Goal: Transaction & Acquisition: Download file/media

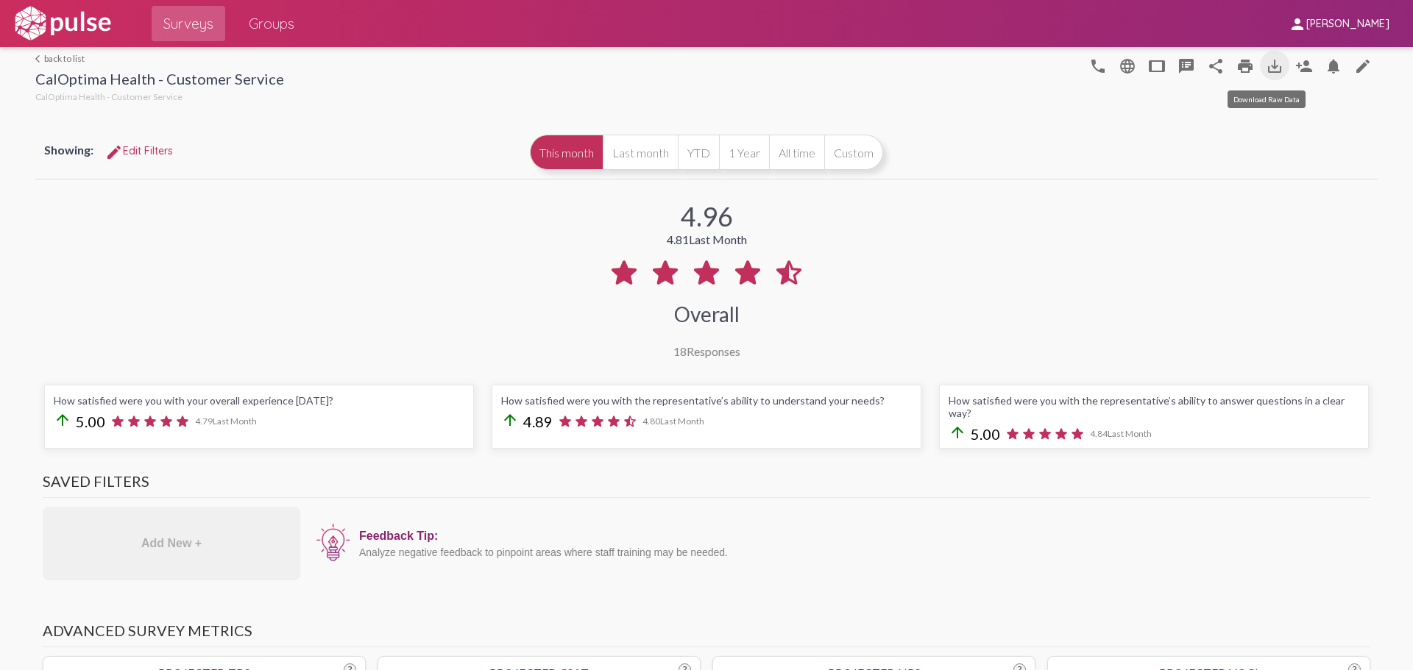
click at [1271, 69] on mat-icon "save_alt" at bounding box center [1275, 66] width 18 height 18
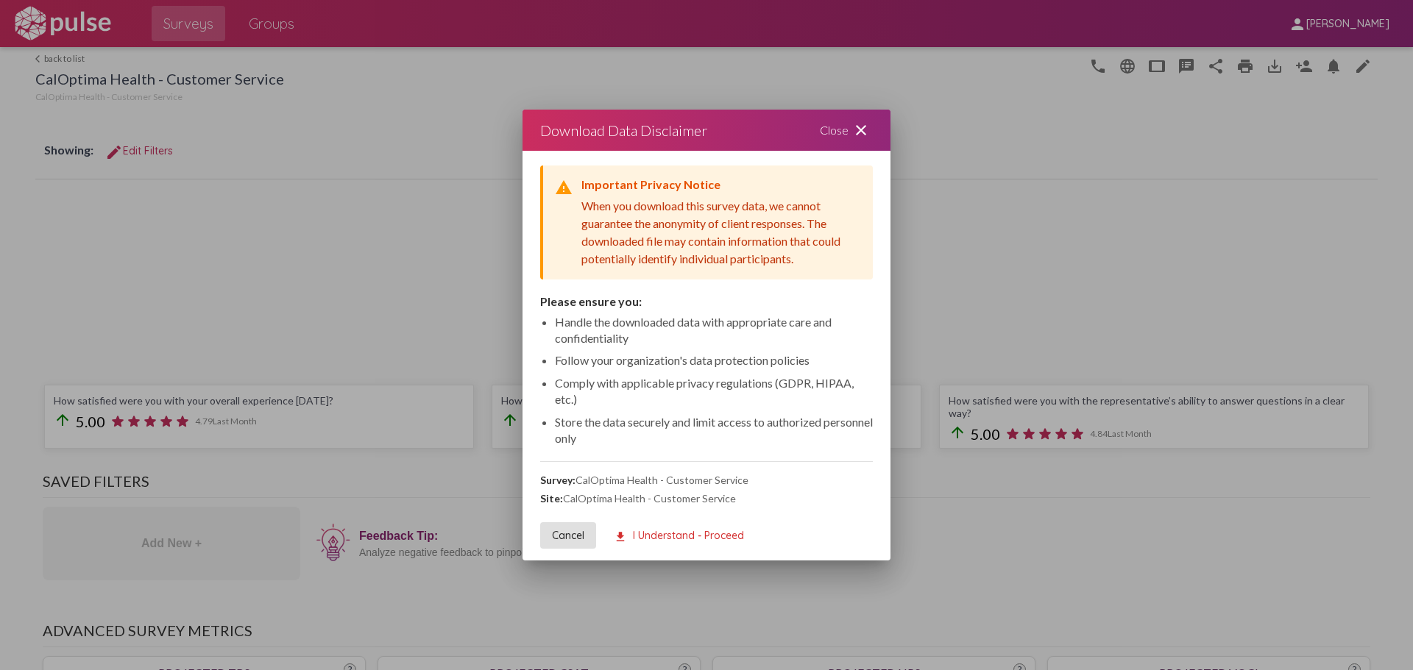
click at [668, 528] on button "download I Understand - Proceed" at bounding box center [679, 535] width 154 height 26
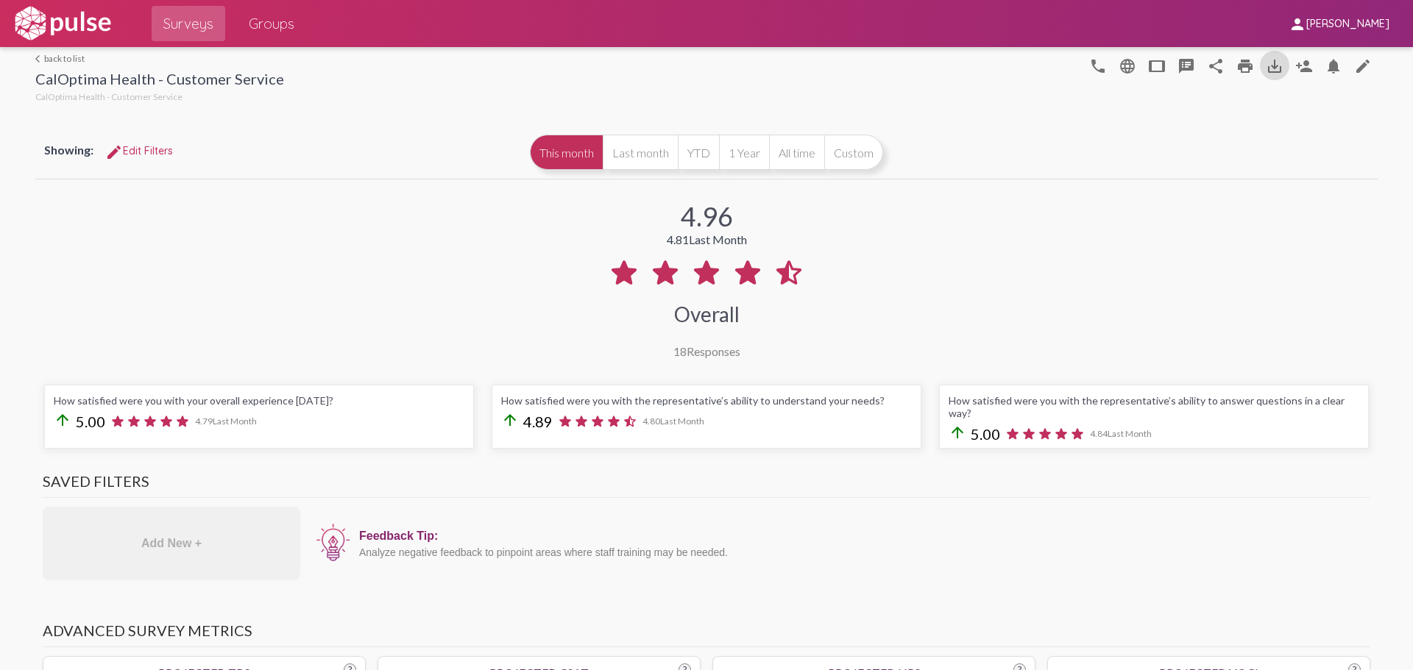
click at [556, 81] on div at bounding box center [683, 76] width 799 height 59
